Goal: Task Accomplishment & Management: Manage account settings

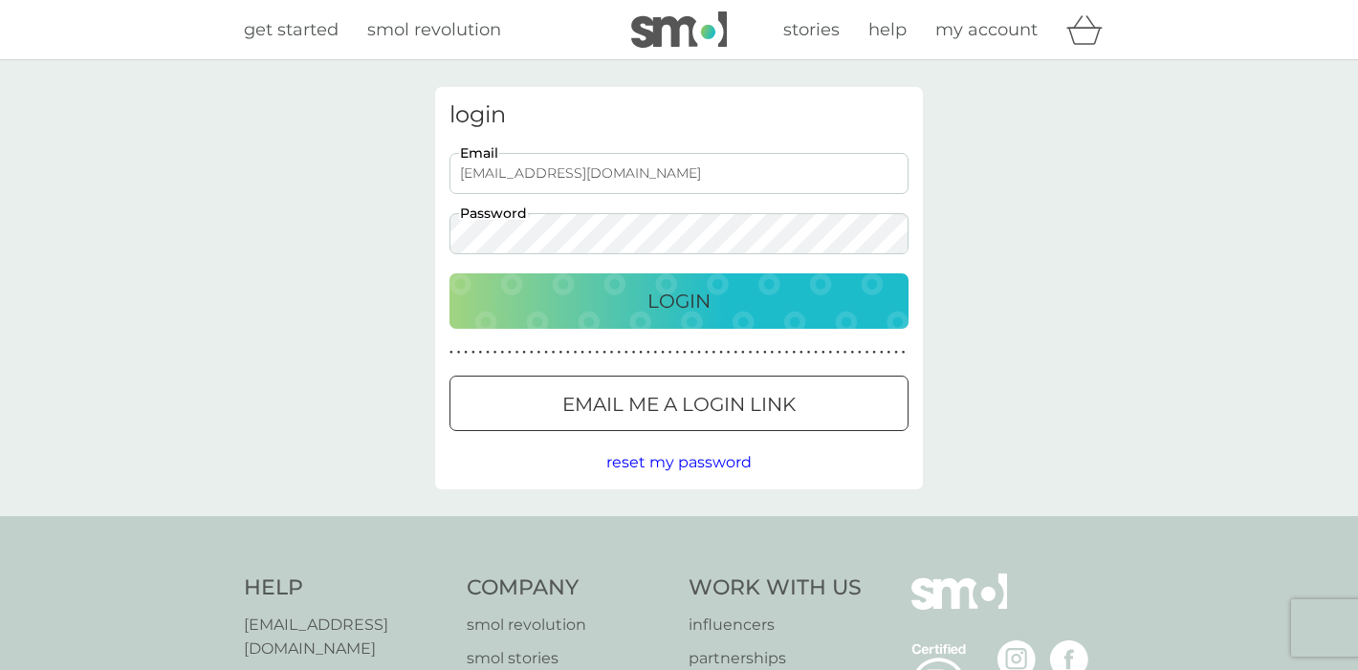
click at [761, 300] on div "Login" at bounding box center [679, 301] width 421 height 31
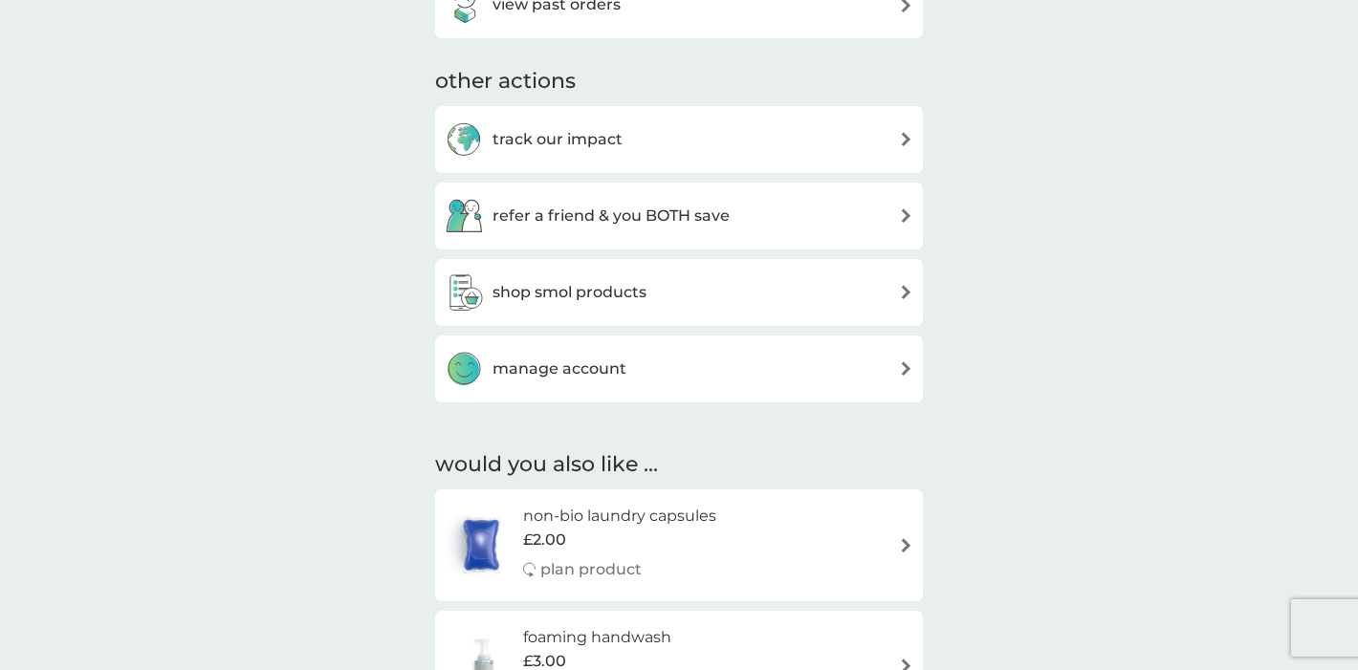
scroll to position [602, 0]
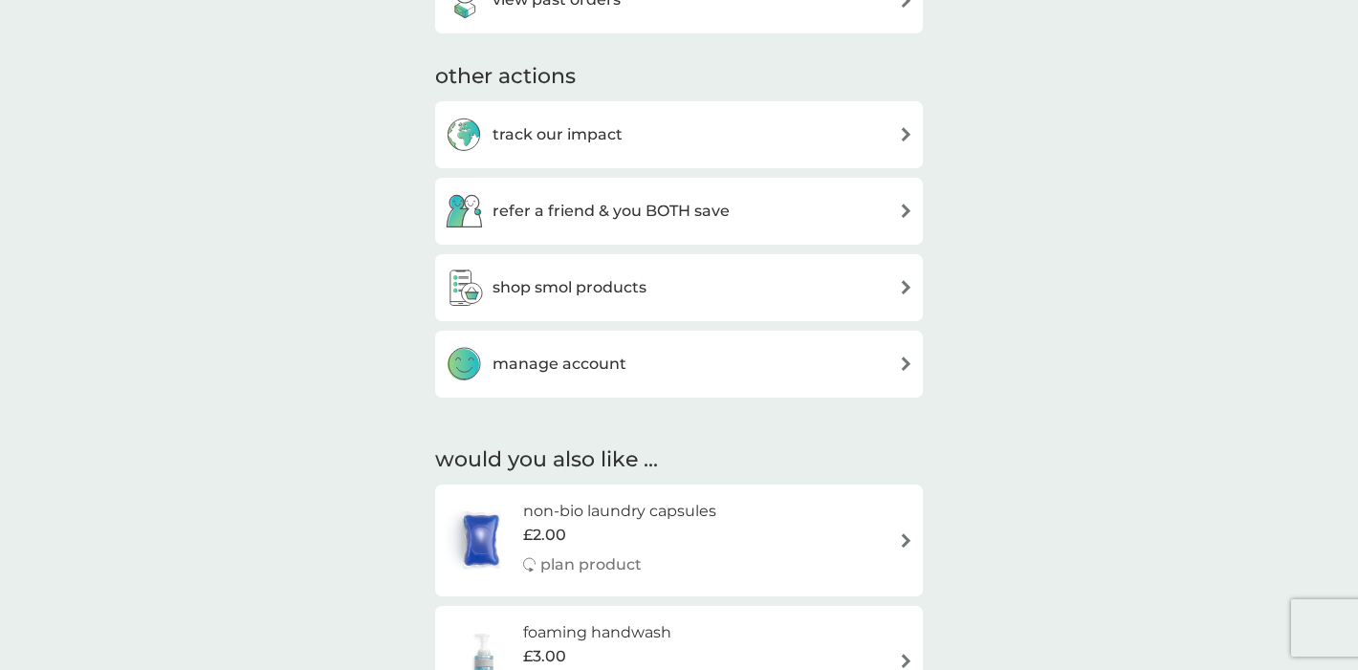
click at [615, 355] on h3 "manage account" at bounding box center [560, 364] width 134 height 25
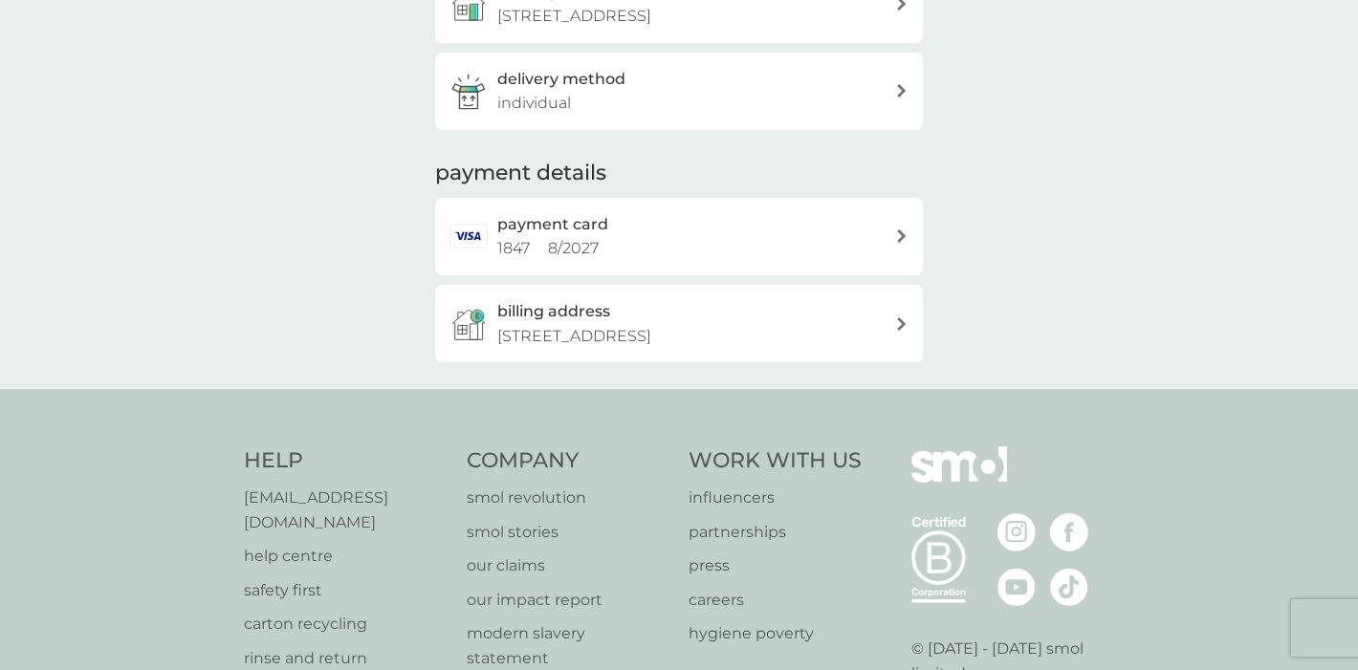
scroll to position [364, 0]
click at [904, 228] on div "payment card 1847 8 / 2027" at bounding box center [679, 234] width 488 height 77
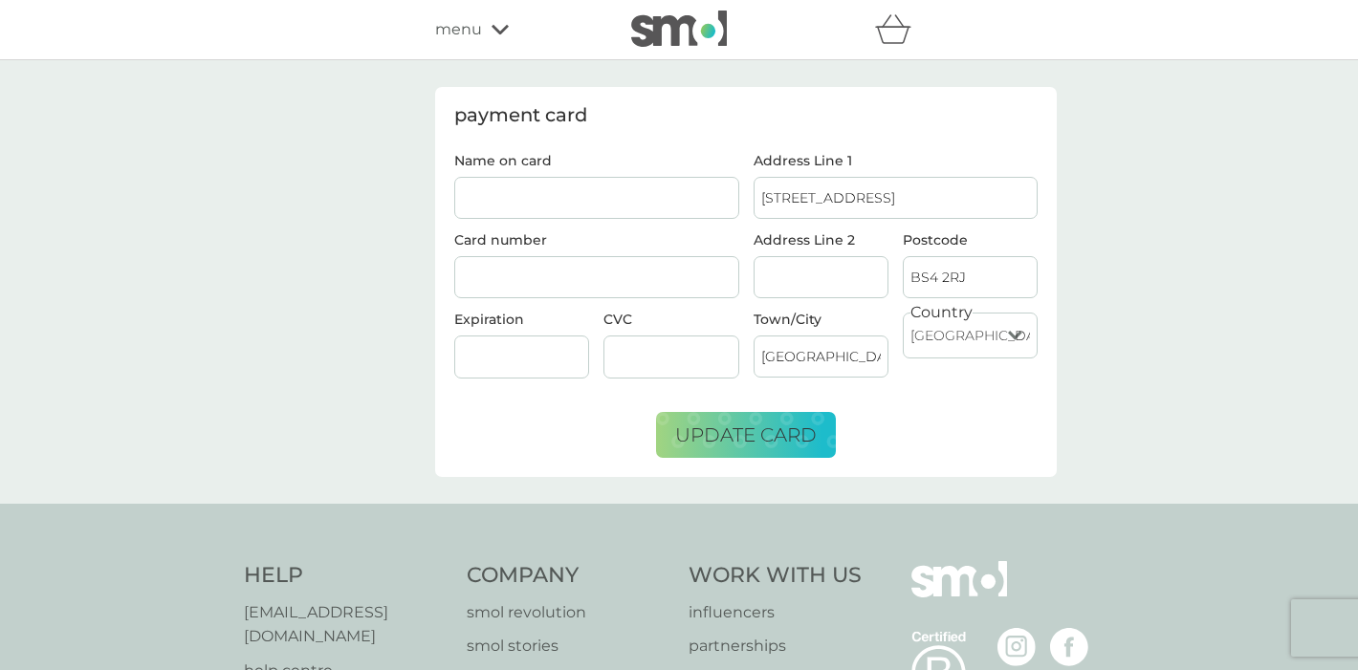
click at [595, 204] on input "Name on card" at bounding box center [596, 198] width 285 height 42
type input "4"
click at [652, 183] on input "[PERSON_NAME]" at bounding box center [596, 198] width 285 height 42
type input "[PERSON_NAME]"
click at [776, 433] on span "update card" at bounding box center [746, 435] width 142 height 23
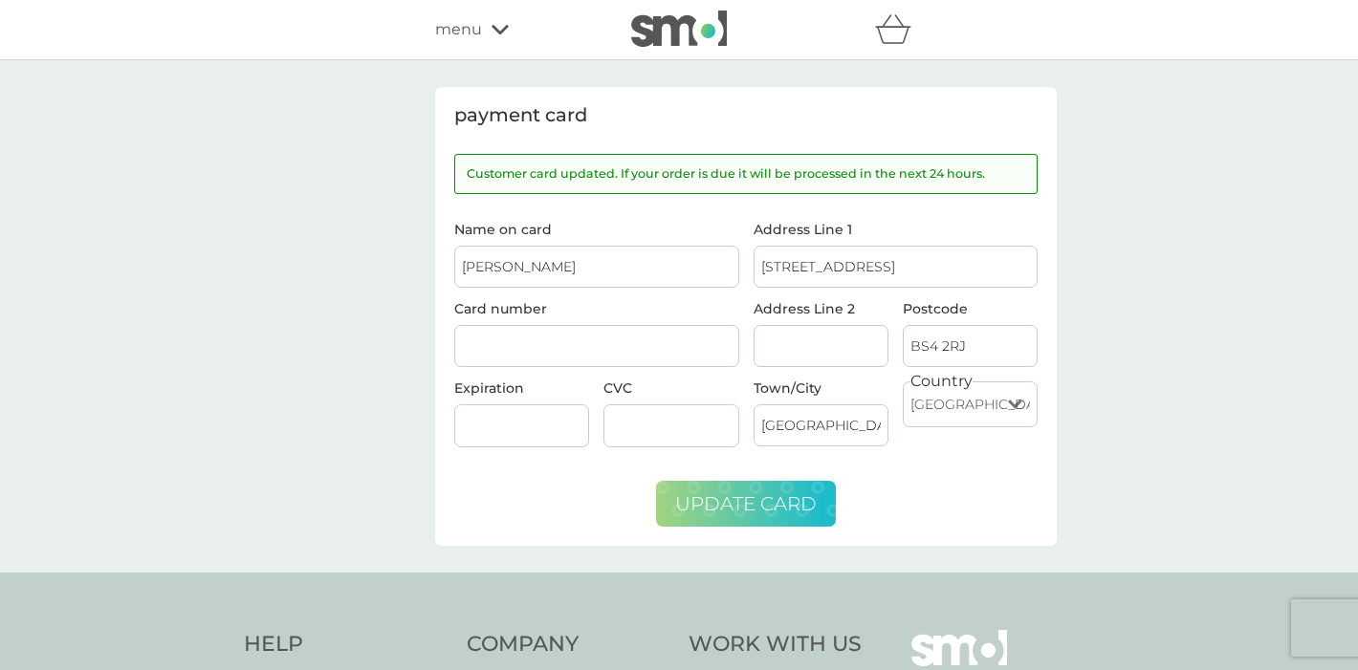
click at [735, 498] on span "update card" at bounding box center [746, 504] width 142 height 23
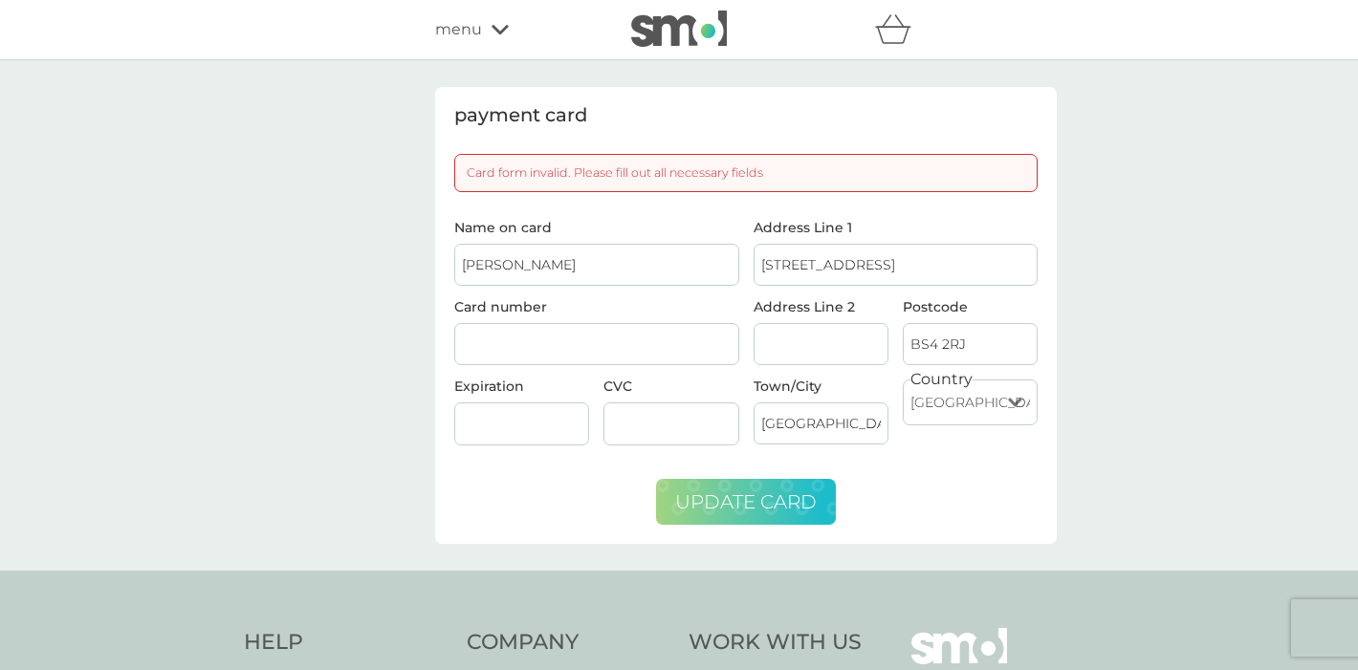
click at [735, 498] on span "update card" at bounding box center [746, 502] width 142 height 23
click at [465, 27] on span "menu" at bounding box center [458, 29] width 47 height 25
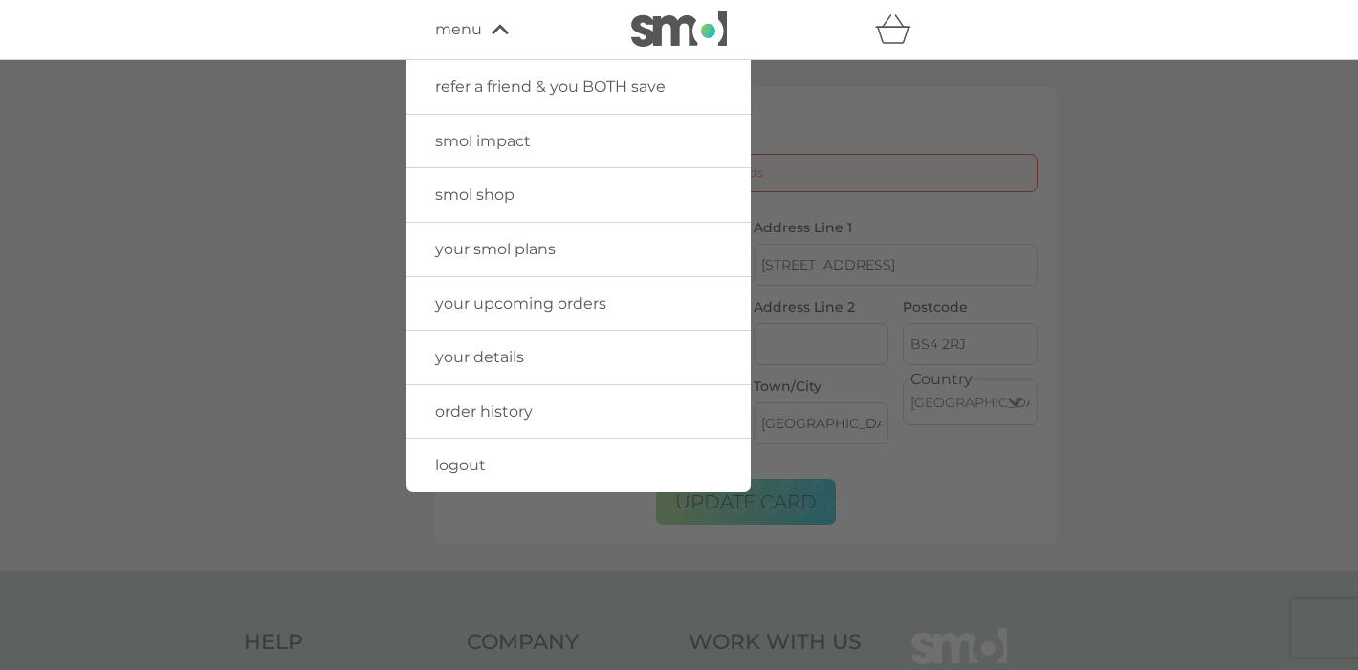
click at [480, 356] on span "your details" at bounding box center [479, 357] width 89 height 18
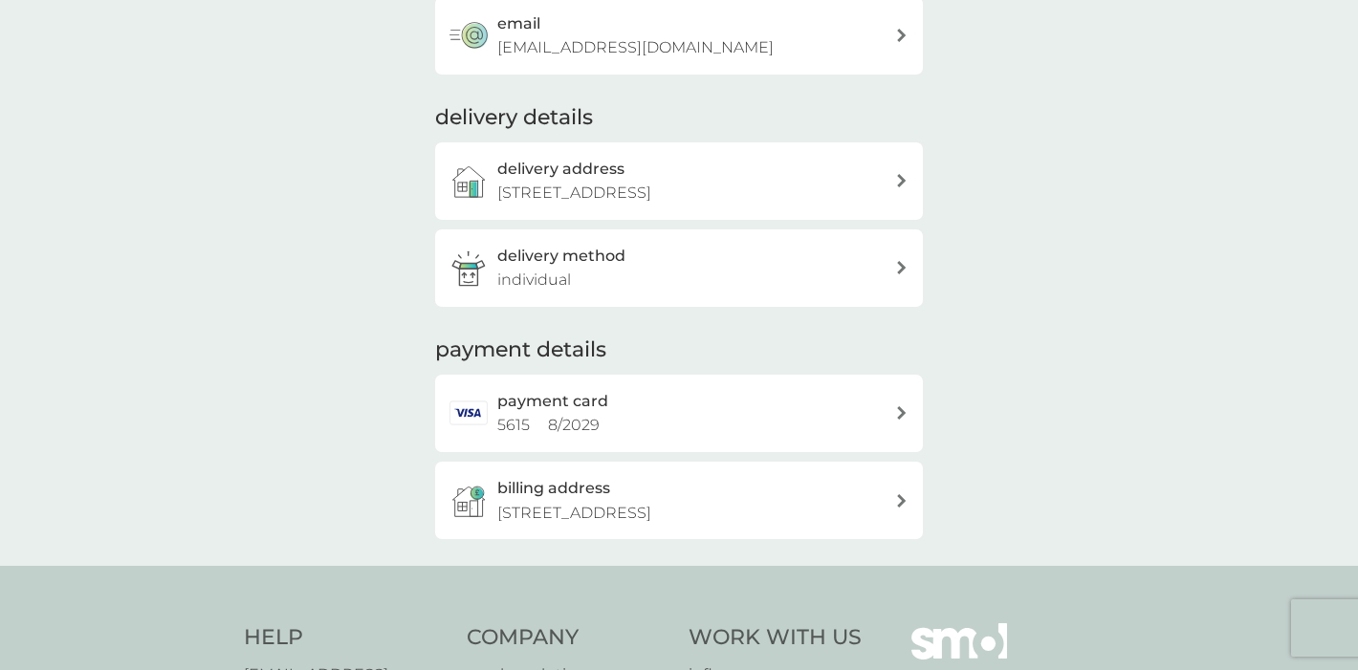
scroll to position [193, 0]
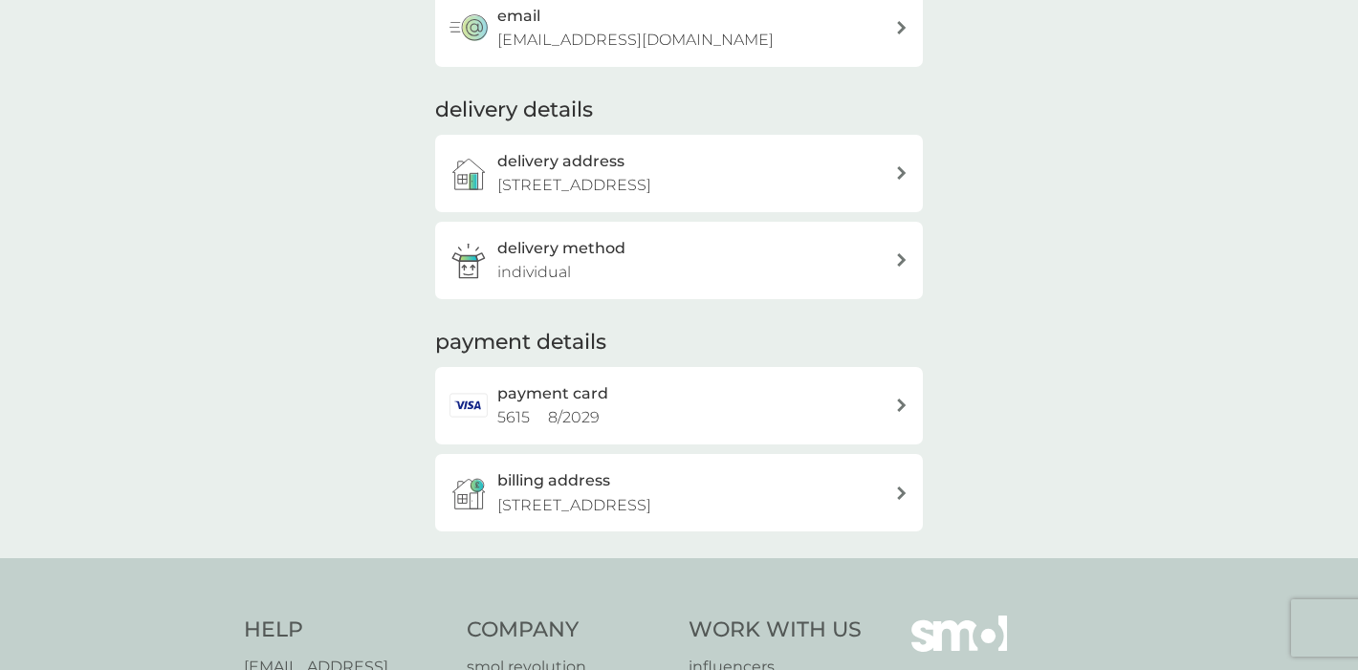
click at [555, 403] on h2 "payment card" at bounding box center [552, 394] width 111 height 25
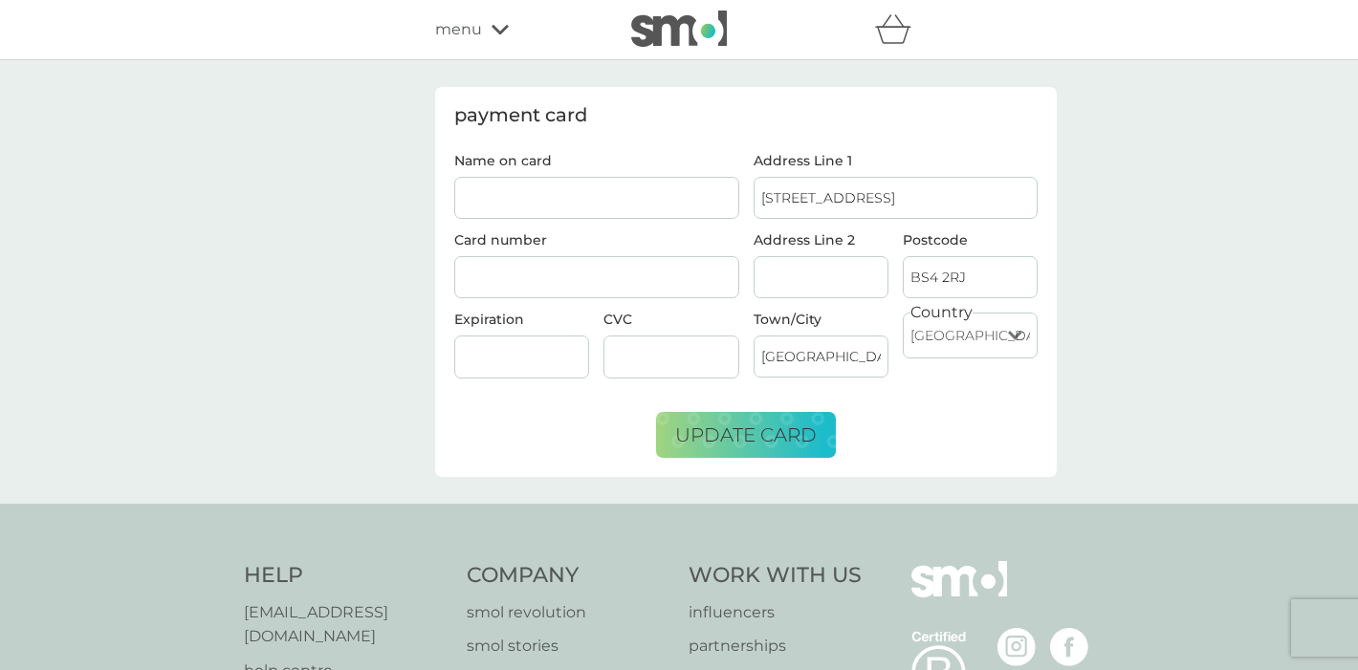
click at [500, 25] on icon at bounding box center [500, 29] width 17 height 11
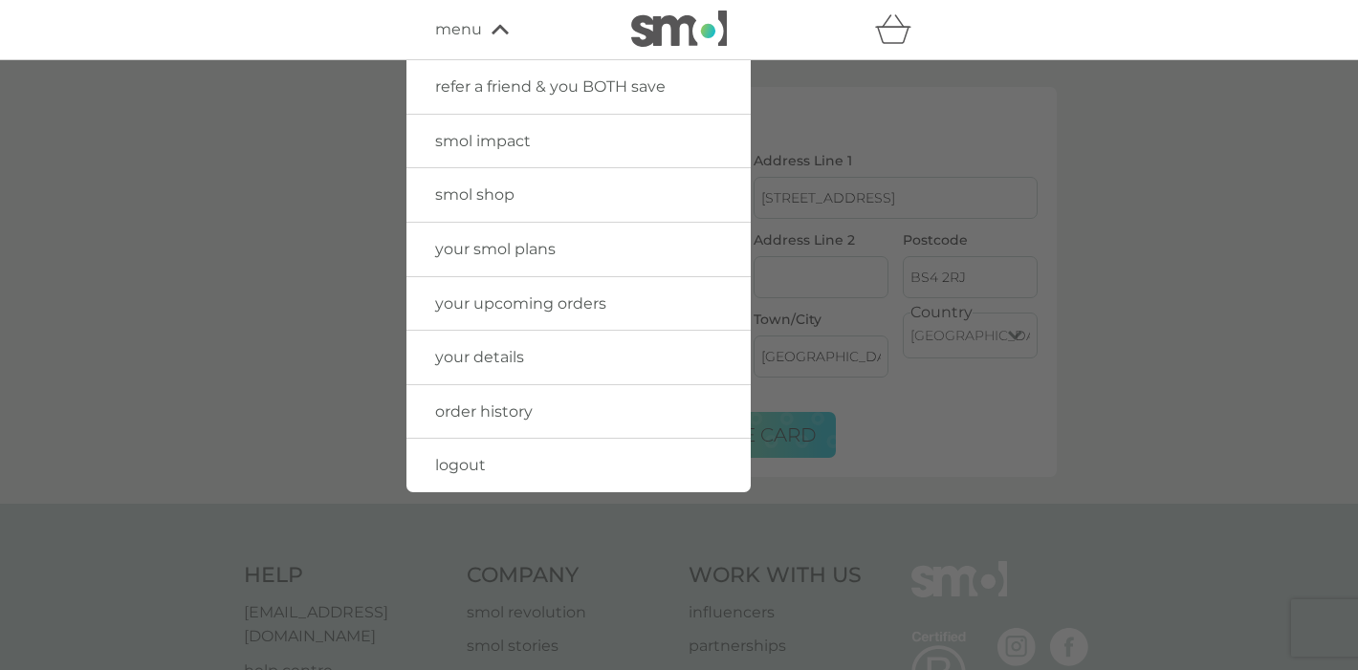
click at [482, 351] on span "your details" at bounding box center [479, 357] width 89 height 18
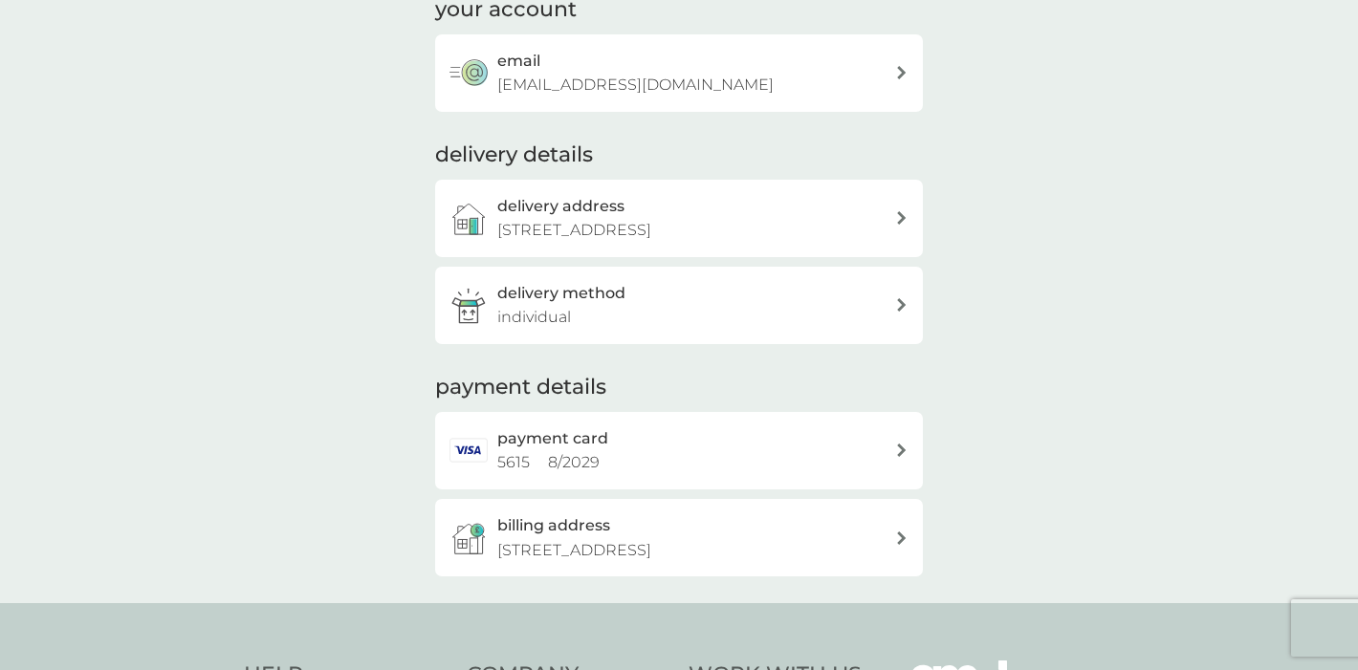
scroll to position [153, 0]
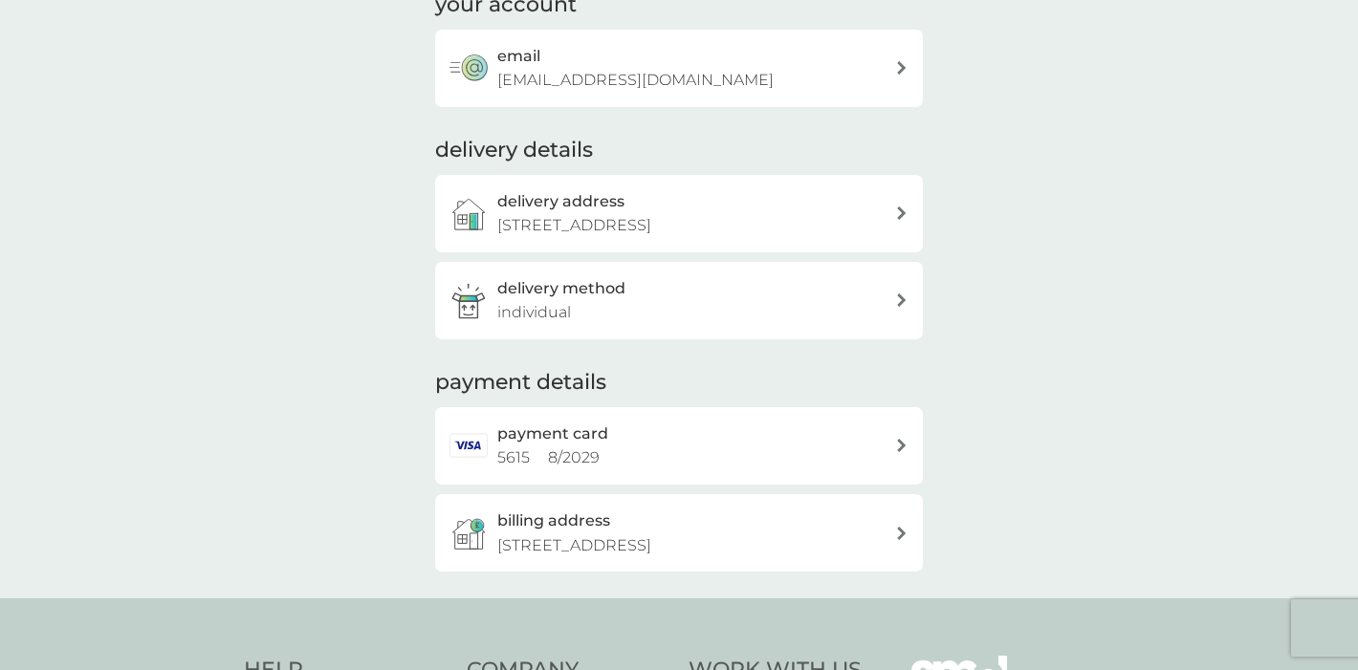
click at [496, 439] on div "payment card 5615 8 / 2029" at bounding box center [673, 446] width 446 height 49
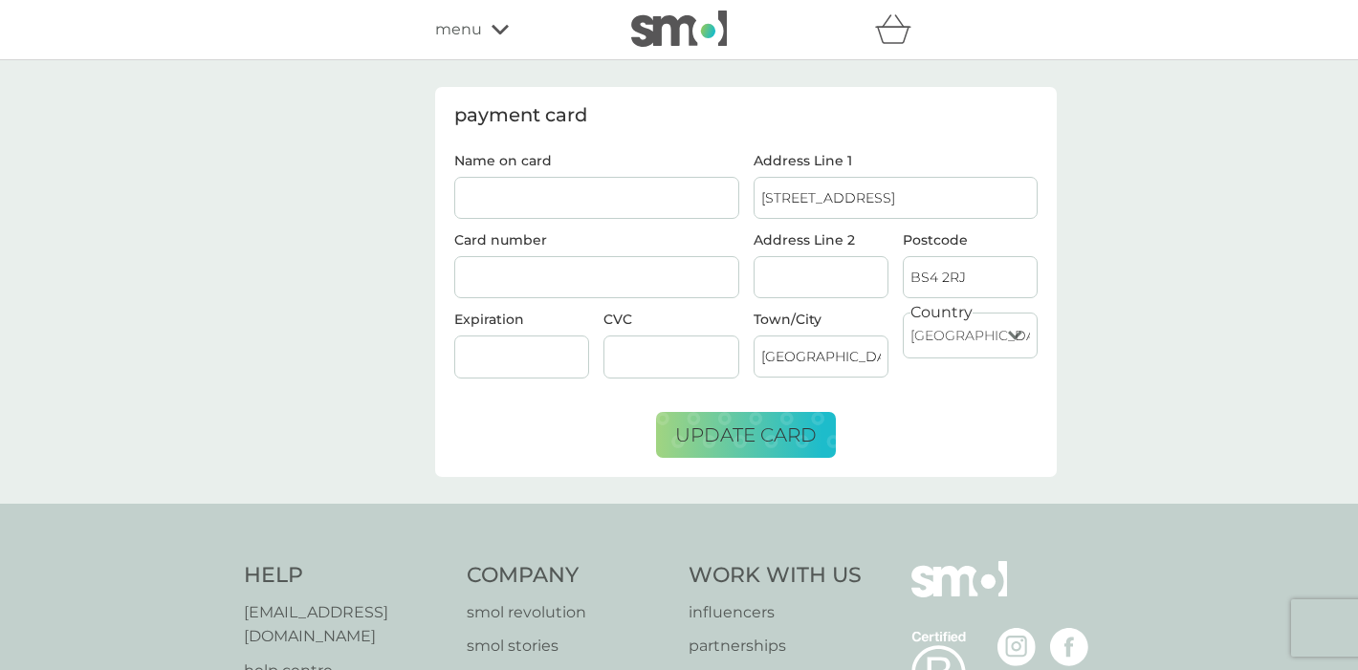
click at [495, 25] on icon at bounding box center [500, 29] width 17 height 11
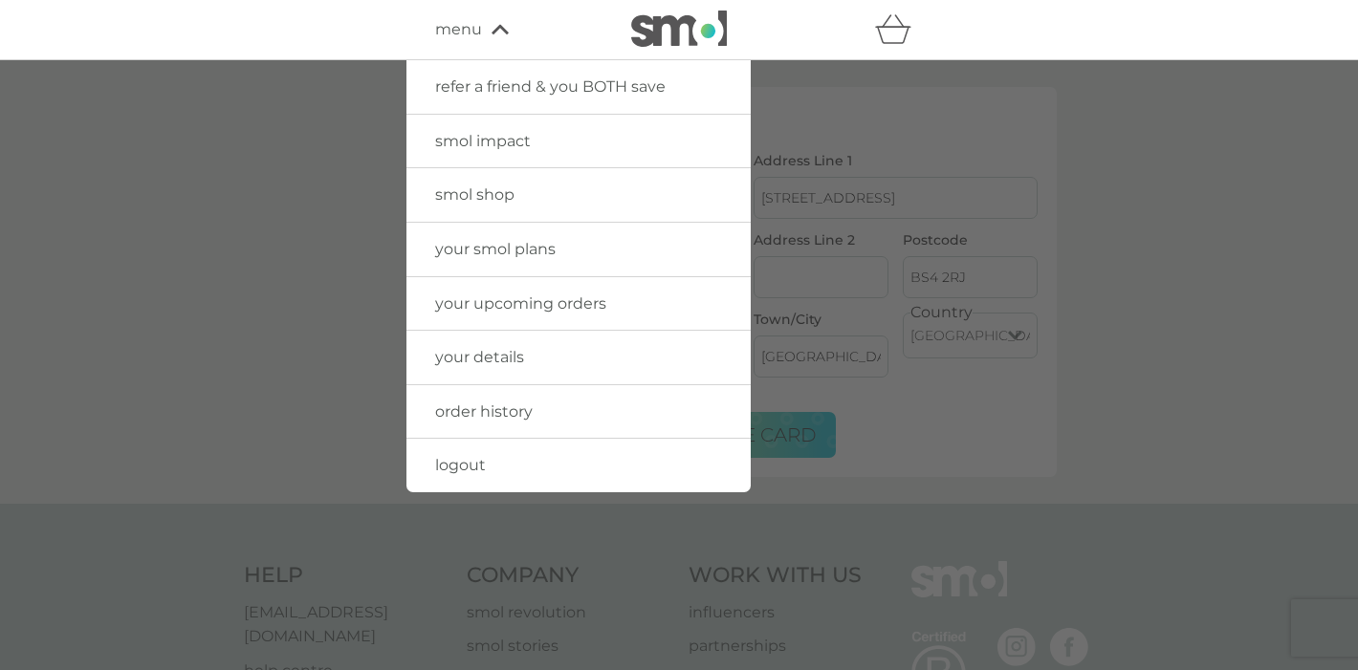
click at [512, 240] on span "your smol plans" at bounding box center [495, 249] width 121 height 18
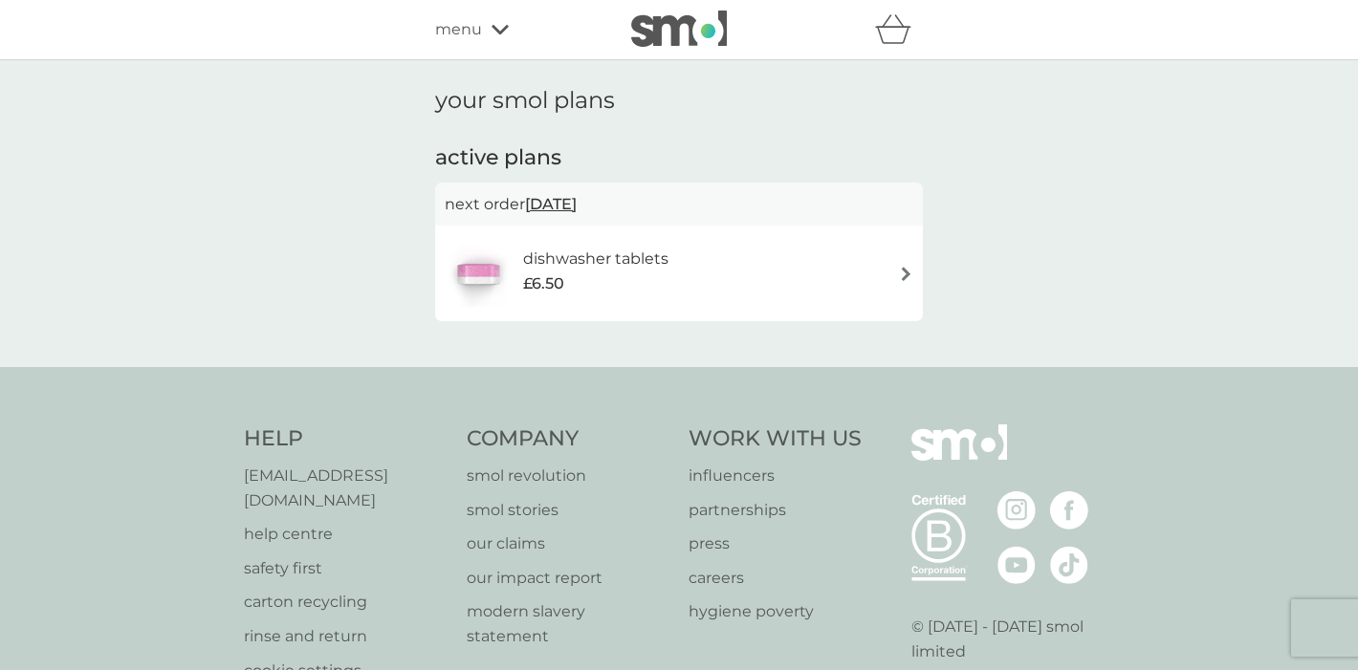
click at [498, 27] on icon at bounding box center [500, 29] width 17 height 11
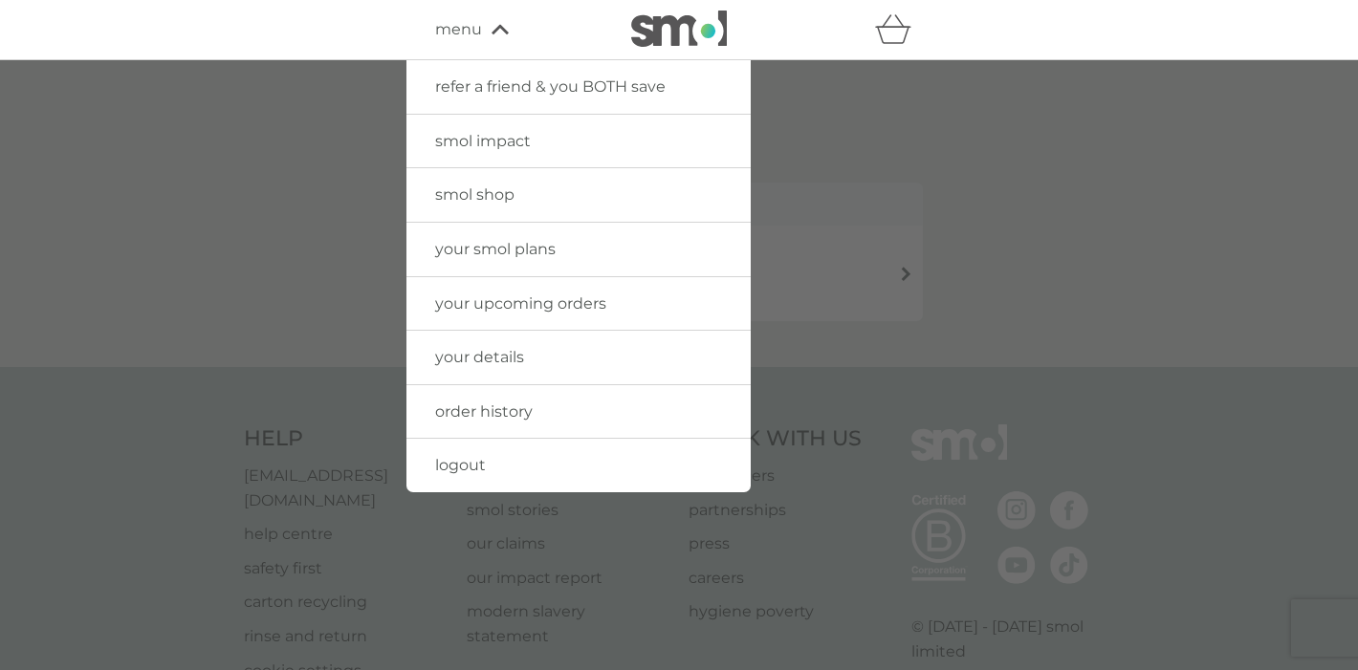
click at [541, 299] on span "your upcoming orders" at bounding box center [520, 304] width 171 height 18
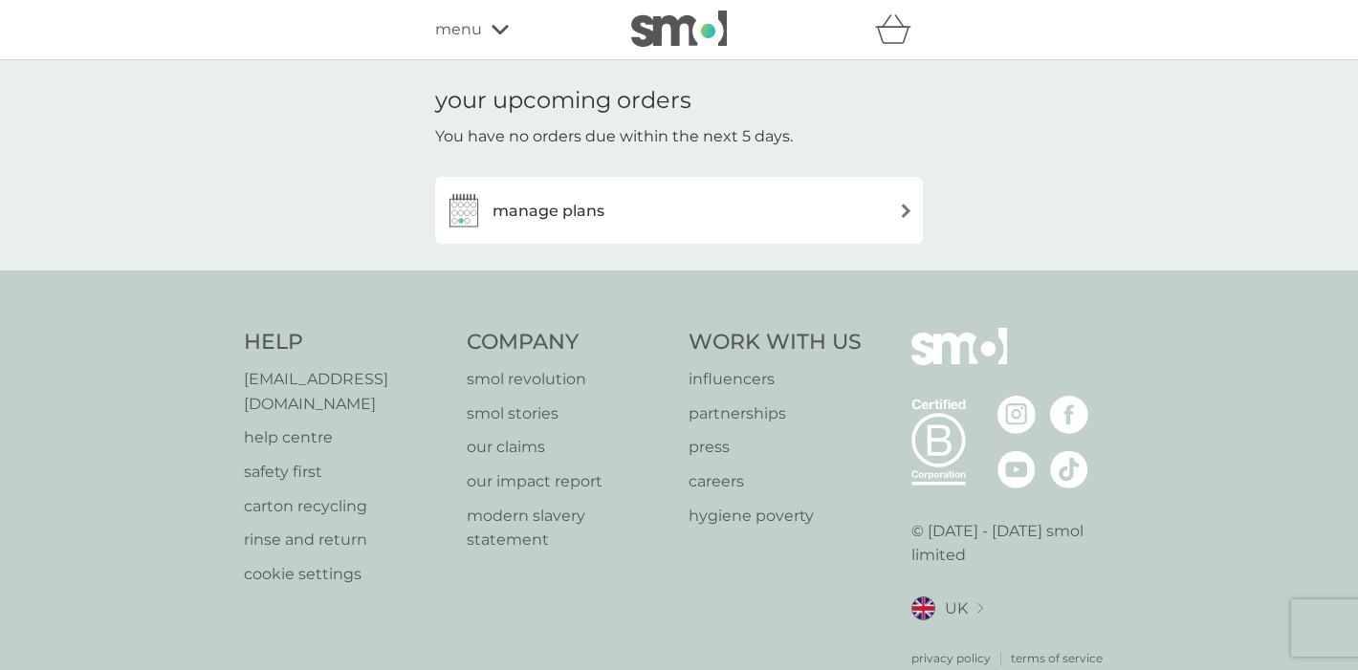
click at [904, 204] on img at bounding box center [906, 211] width 14 height 14
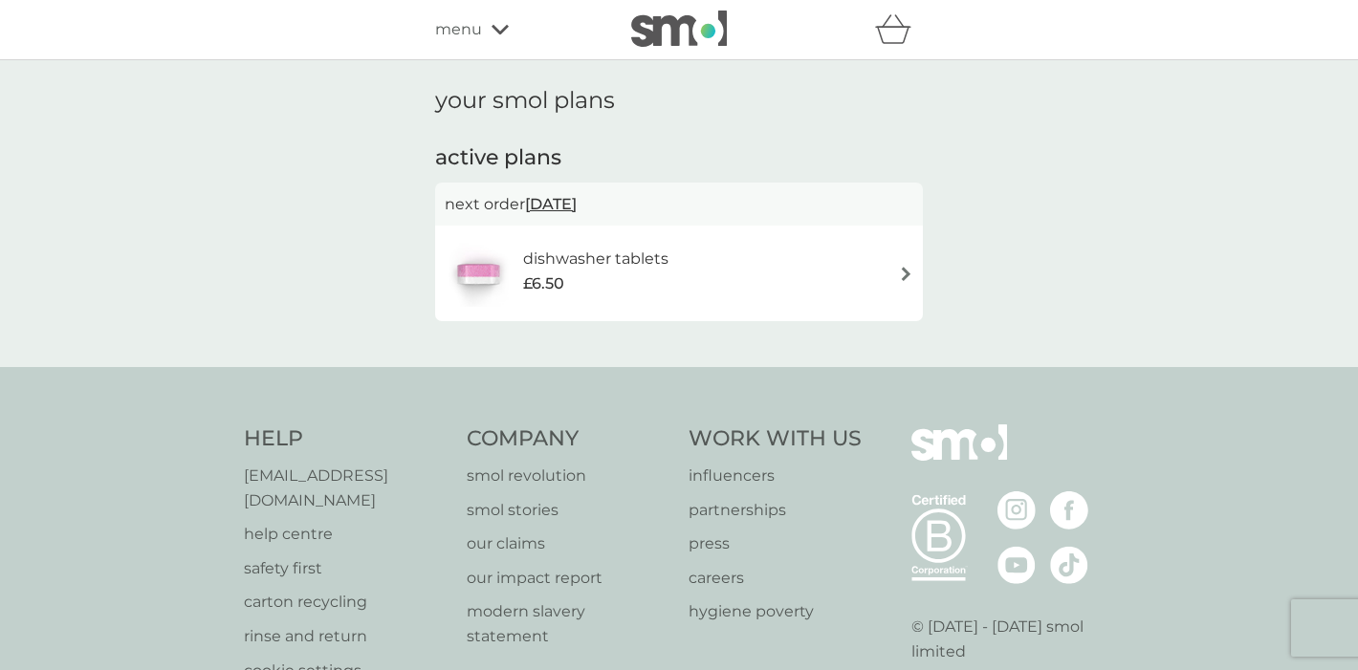
click at [577, 203] on span "[DATE]" at bounding box center [551, 204] width 52 height 37
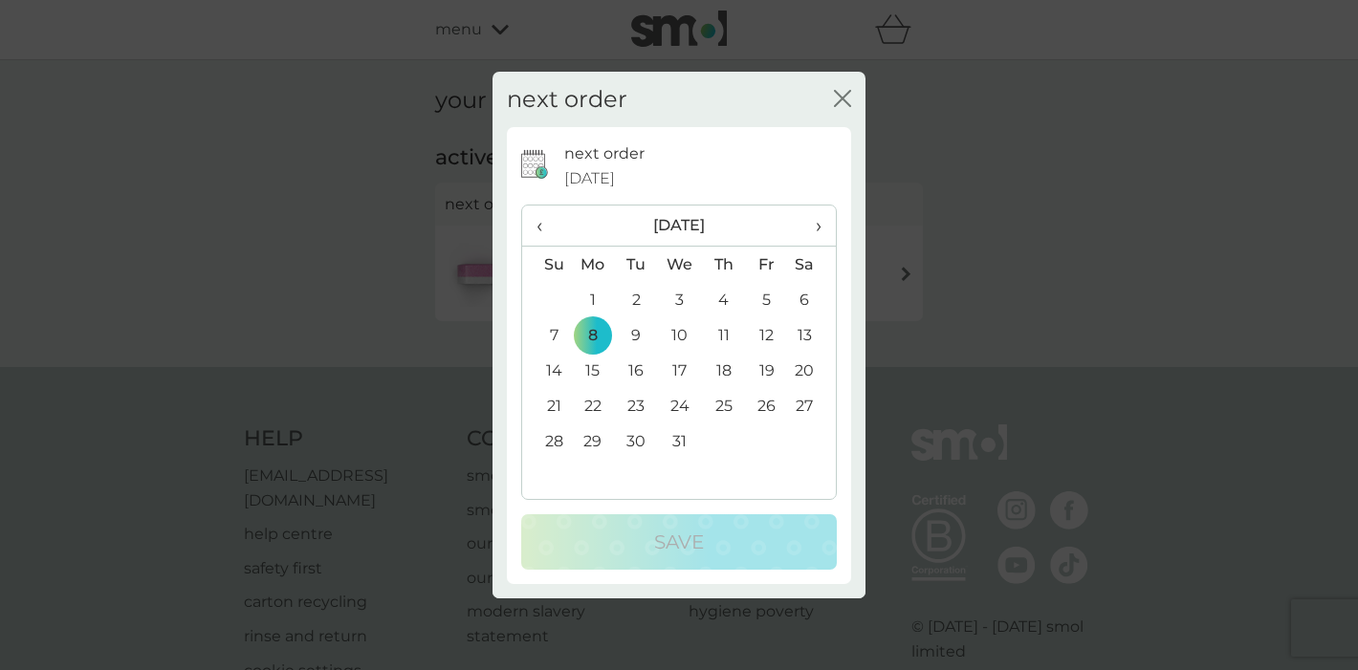
click at [539, 223] on span "‹" at bounding box center [547, 226] width 20 height 40
click at [537, 224] on span "‹" at bounding box center [547, 226] width 20 height 40
click at [680, 366] on td "15" at bounding box center [680, 370] width 44 height 35
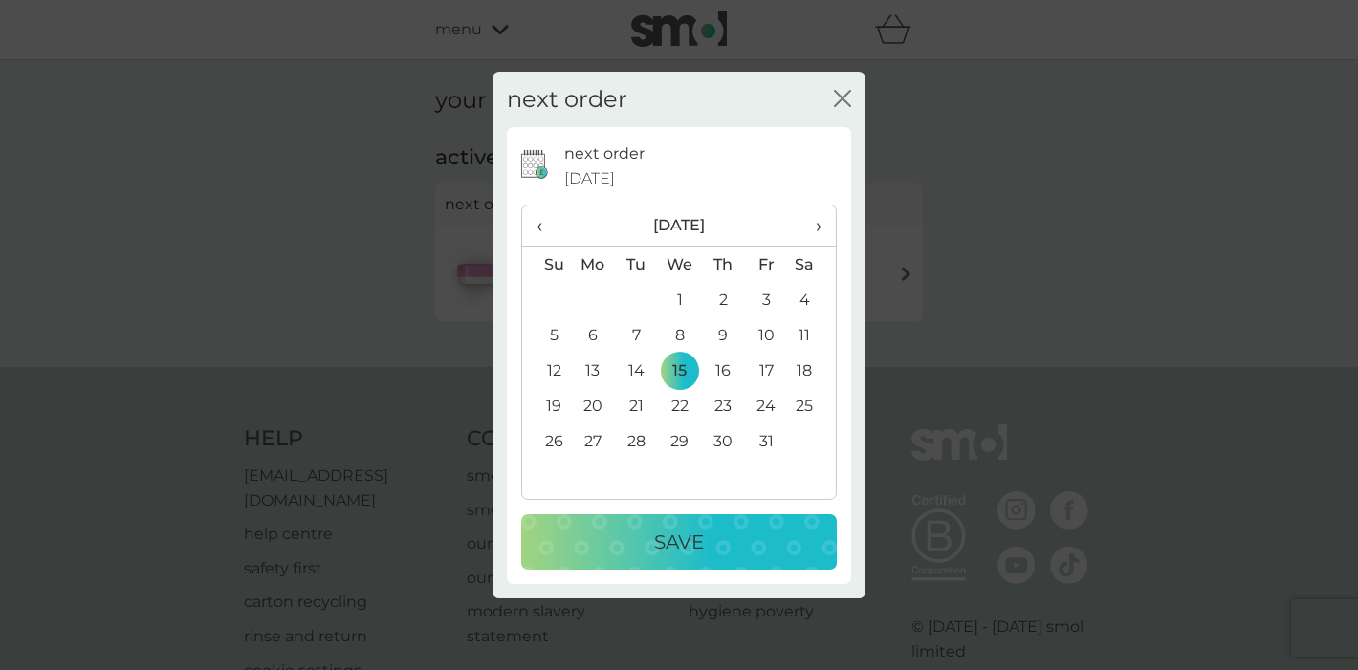
click at [690, 537] on p "Save" at bounding box center [679, 542] width 50 height 31
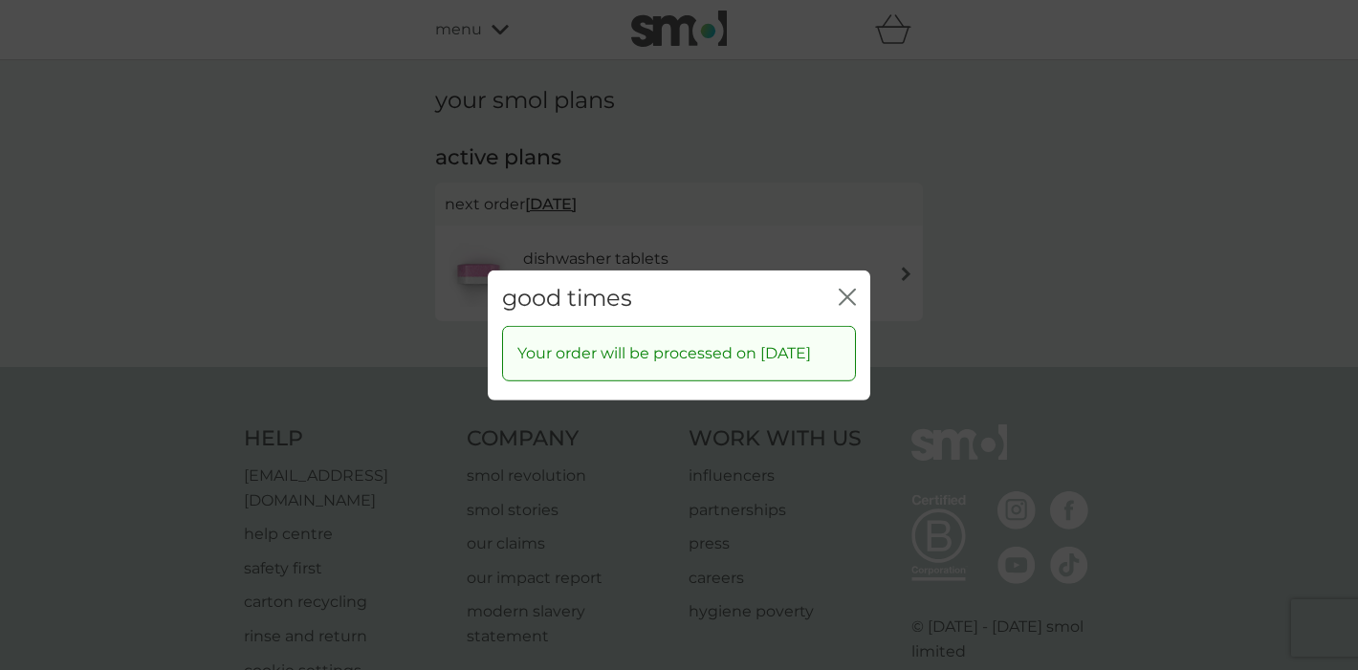
click at [846, 288] on icon "close" at bounding box center [847, 296] width 17 height 17
